Goal: Information Seeking & Learning: Find specific fact

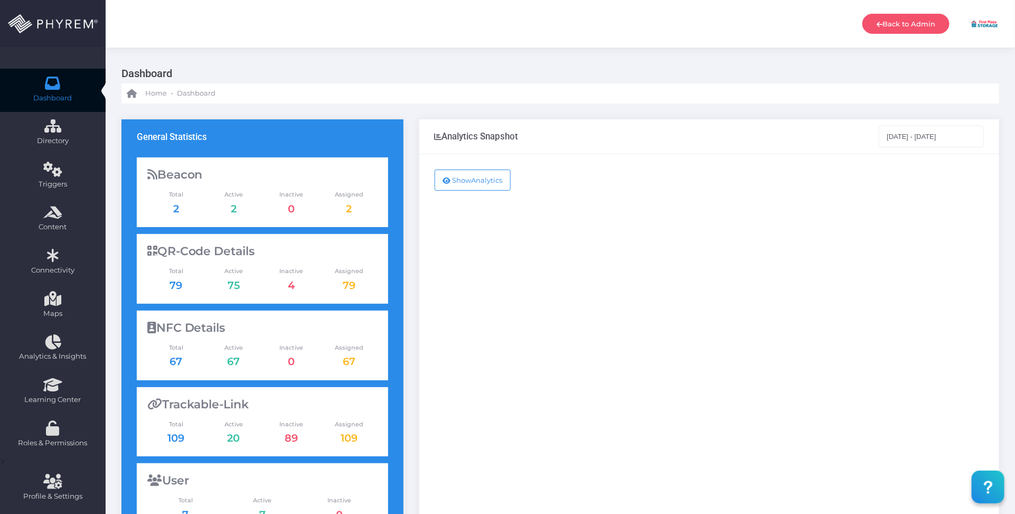
click at [564, 320] on div "Show Analytics" at bounding box center [709, 429] width 580 height 551
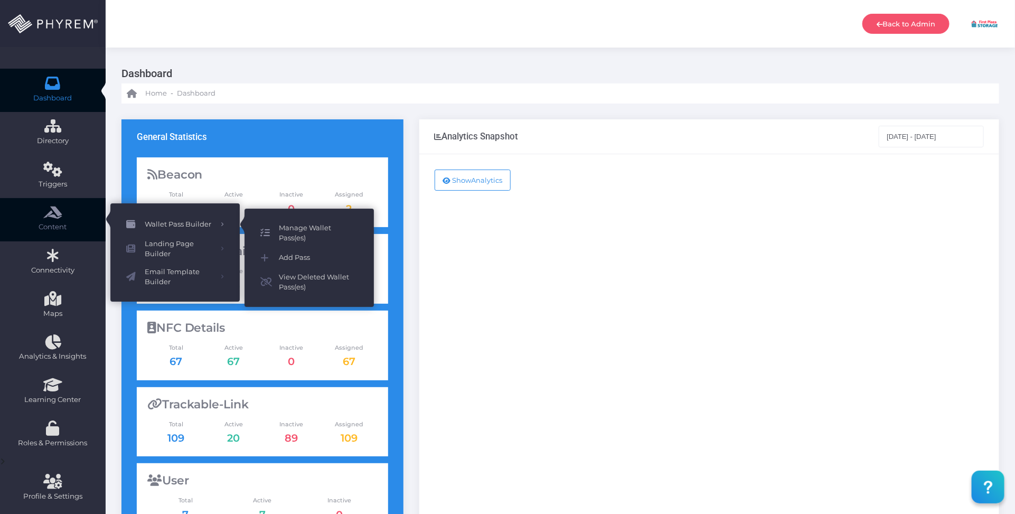
click at [305, 226] on span "Manage Wallet Pass(es)" at bounding box center [318, 233] width 79 height 21
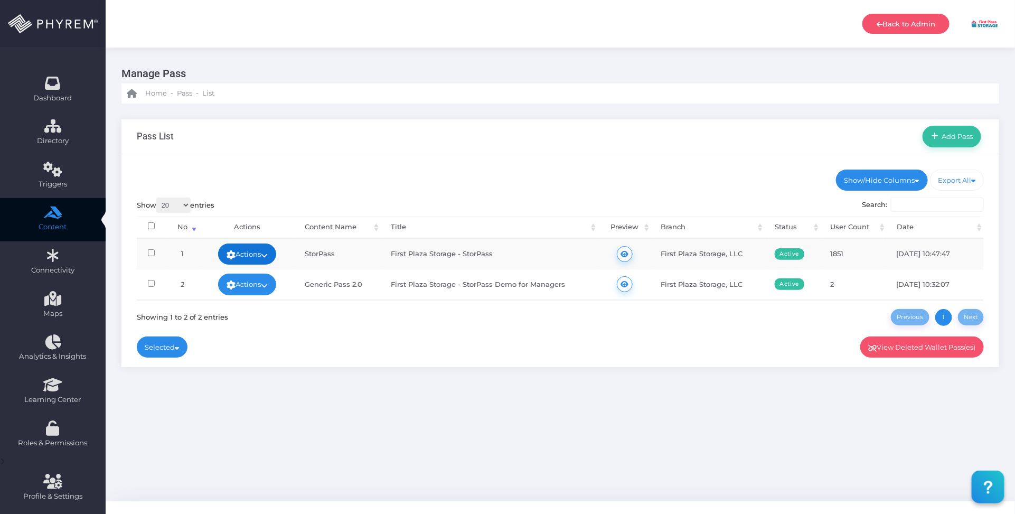
click at [268, 255] on icon at bounding box center [264, 255] width 7 height 0
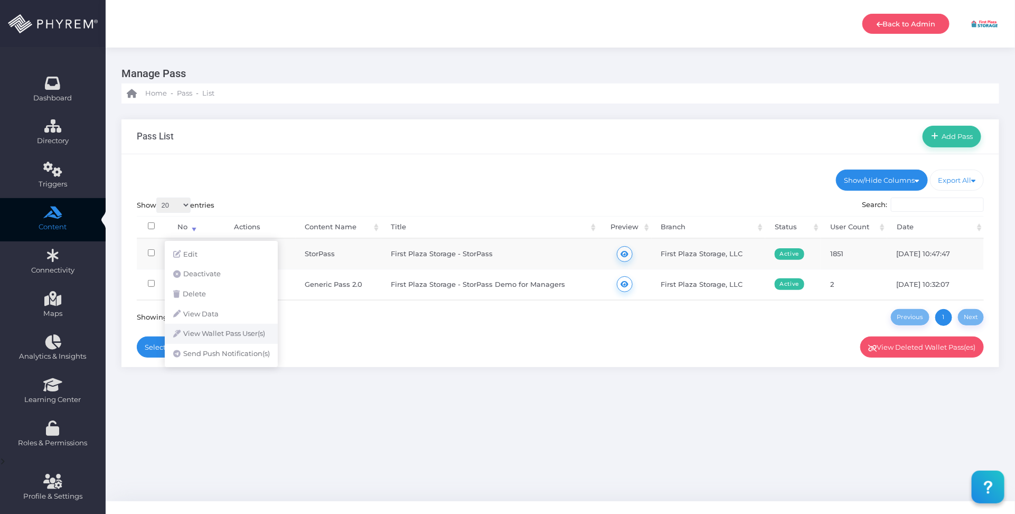
click at [247, 333] on link "View Wallet Pass User(s)" at bounding box center [221, 334] width 113 height 20
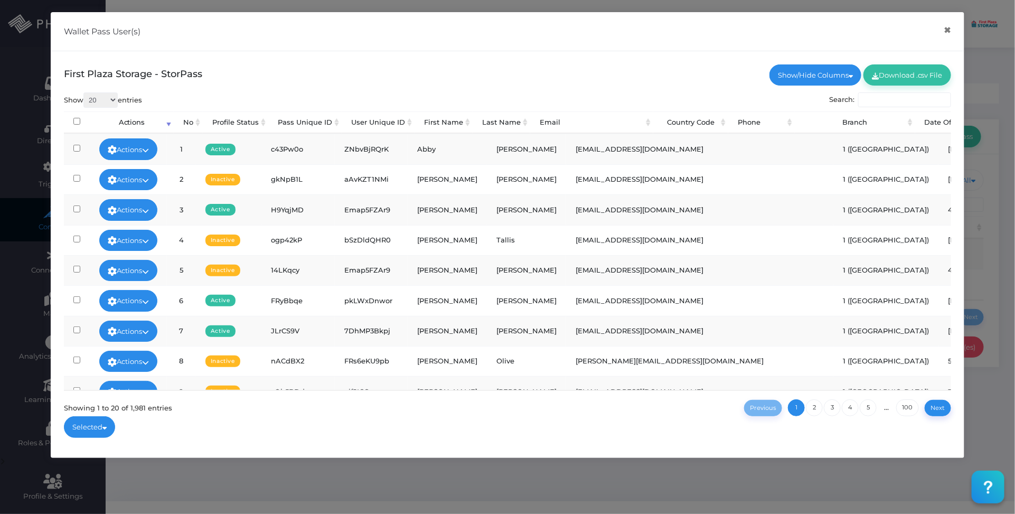
click at [880, 99] on input "Search:" at bounding box center [904, 99] width 93 height 15
paste input "Fitzgerald"
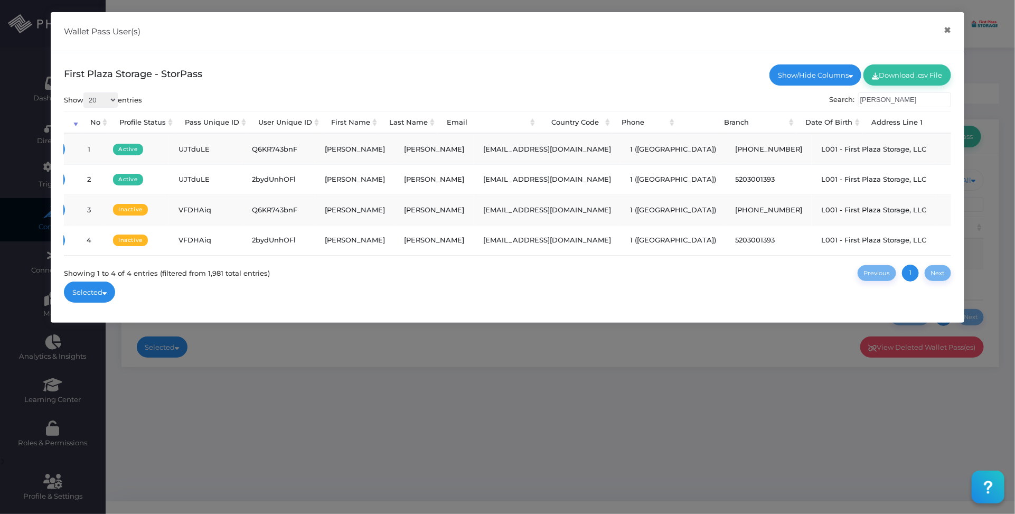
type input "Fitzgerald"
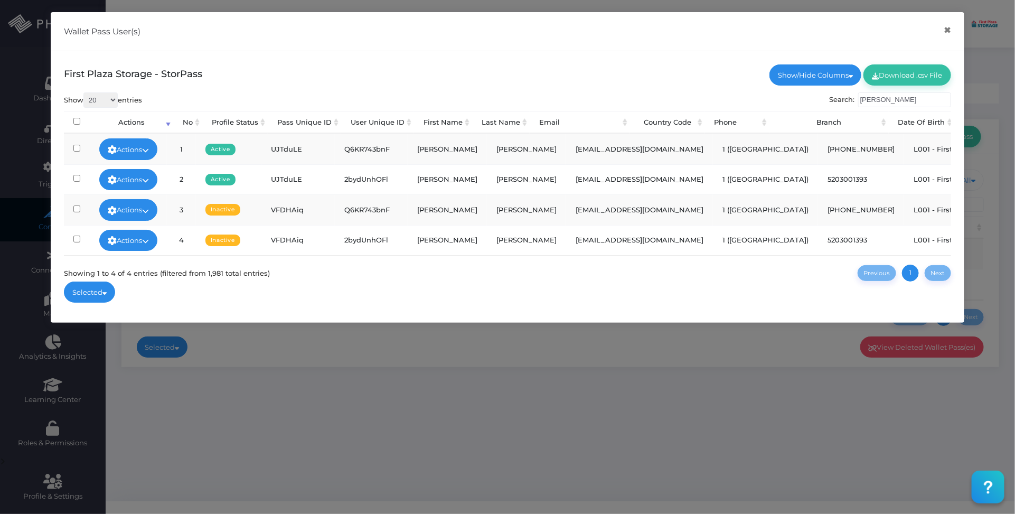
click at [818, 179] on td "5203001393" at bounding box center [861, 179] width 86 height 30
copy td "5203001393"
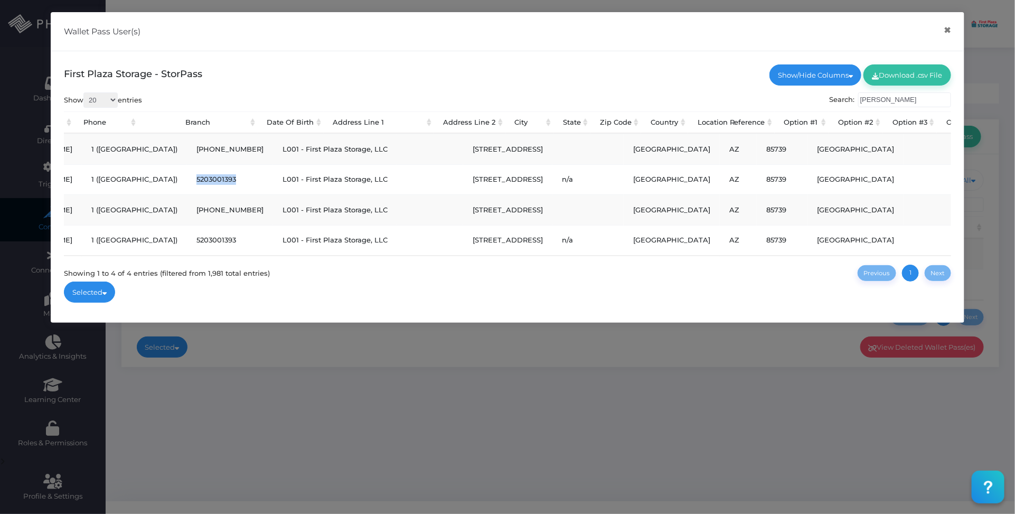
scroll to position [0, 656]
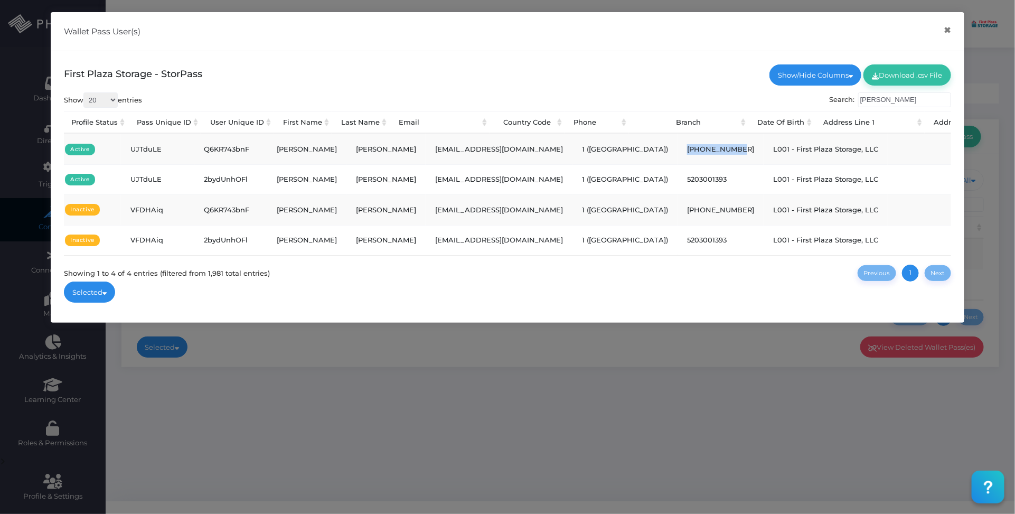
drag, startPoint x: 622, startPoint y: 149, endPoint x: 566, endPoint y: 151, distance: 56.0
click at [678, 151] on td "407-421-3888" at bounding box center [721, 149] width 86 height 30
copy td "407-421-3888"
drag, startPoint x: 571, startPoint y: 180, endPoint x: 561, endPoint y: 180, distance: 9.5
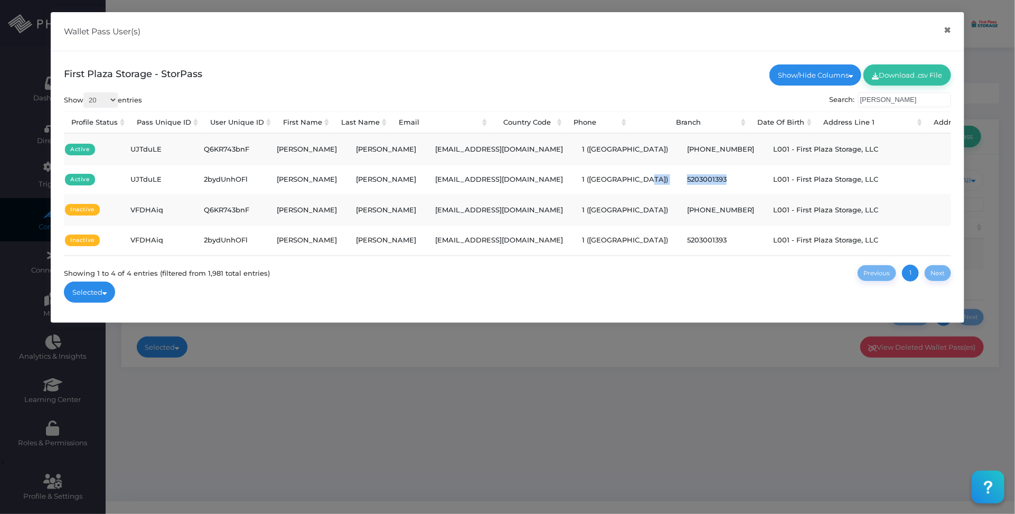
copy tr "5203001393"
drag, startPoint x: 619, startPoint y: 147, endPoint x: 568, endPoint y: 149, distance: 51.3
click at [678, 149] on td "407-421-3888" at bounding box center [721, 149] width 86 height 30
copy td "407-421-3888"
click at [603, 392] on div "Wallet Pass User(s) × First Plaza Storage - StorPass Show/Hide Columns No" at bounding box center [507, 257] width 1015 height 514
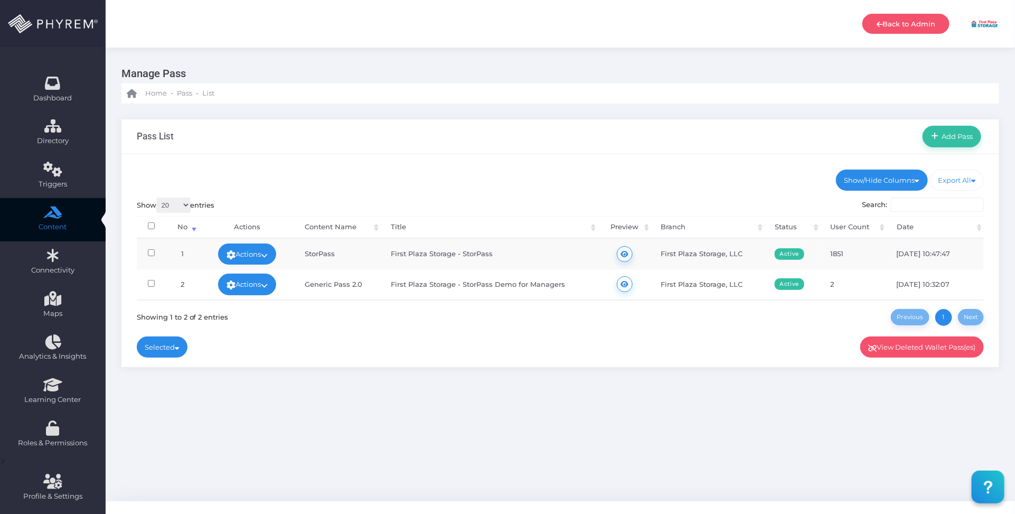
click at [334, 137] on div "Pass List Add Pass" at bounding box center [560, 136] width 878 height 35
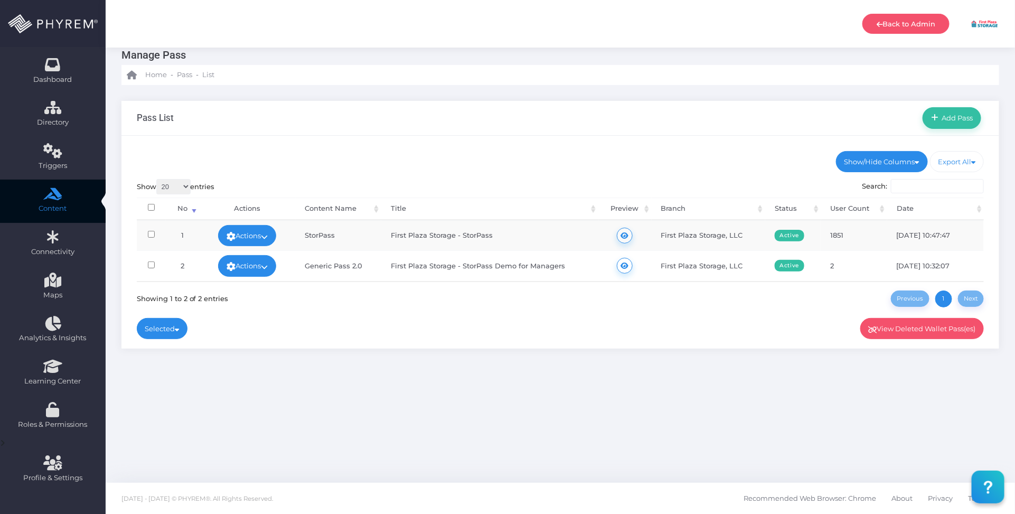
scroll to position [0, 0]
